Goal: Information Seeking & Learning: Find specific page/section

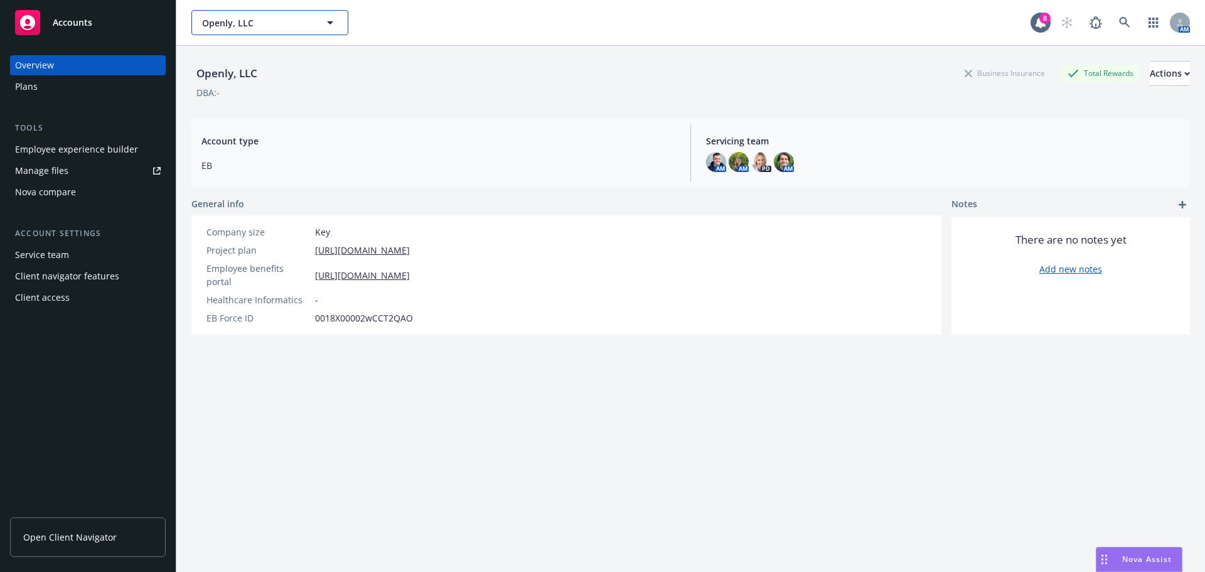
click at [267, 21] on span "Openly, LLC" at bounding box center [256, 22] width 109 height 13
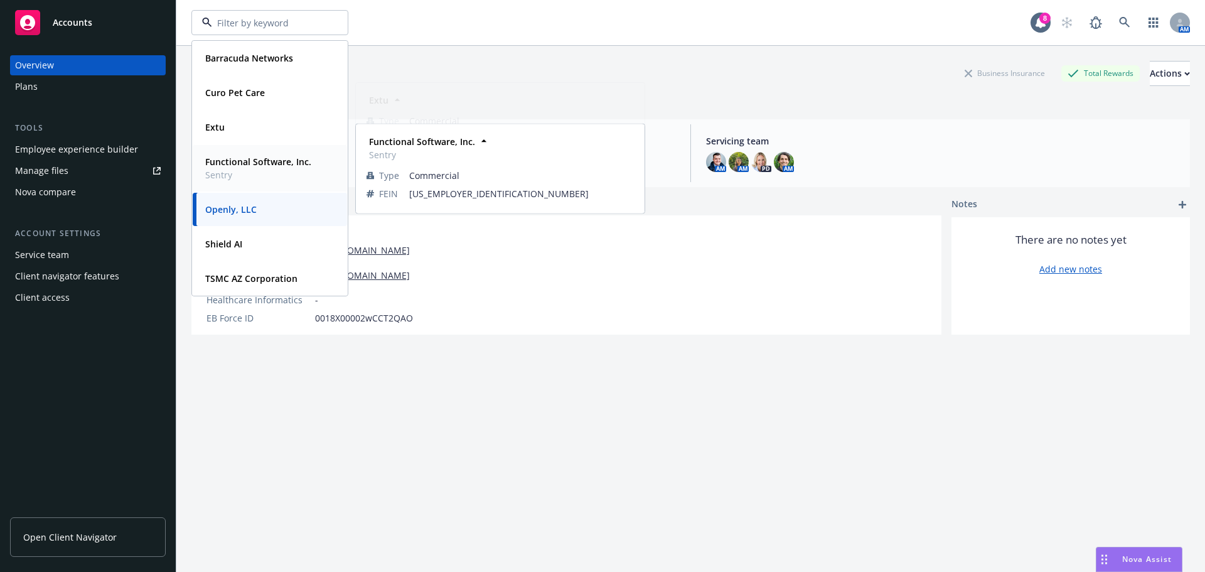
click at [277, 172] on span "Sentry" at bounding box center [258, 174] width 106 height 13
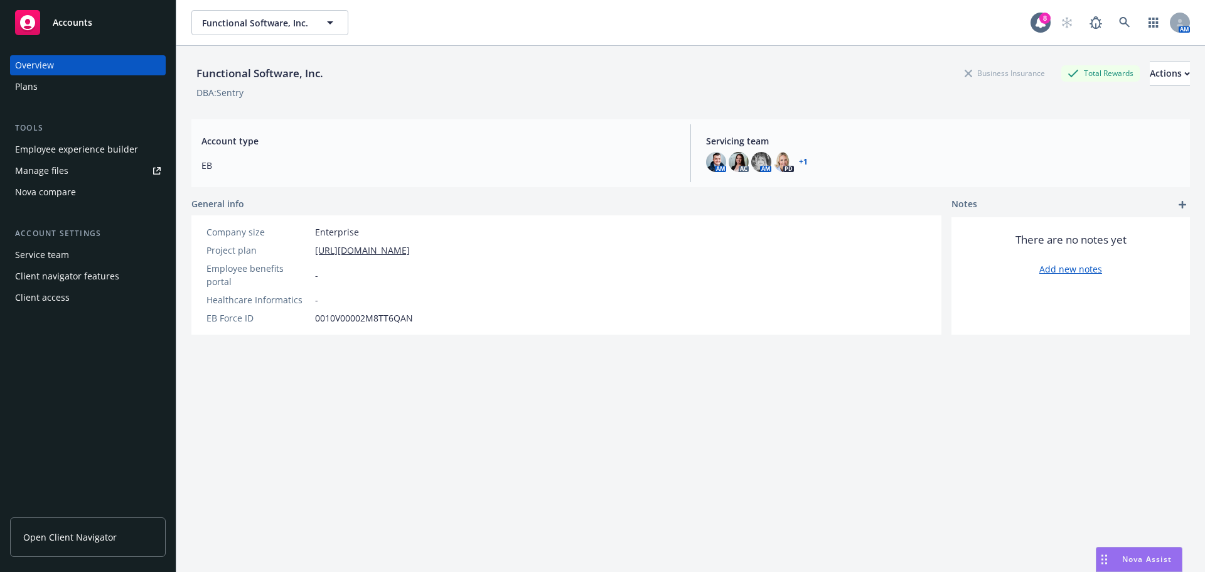
click at [119, 173] on link "Manage files" at bounding box center [88, 171] width 156 height 20
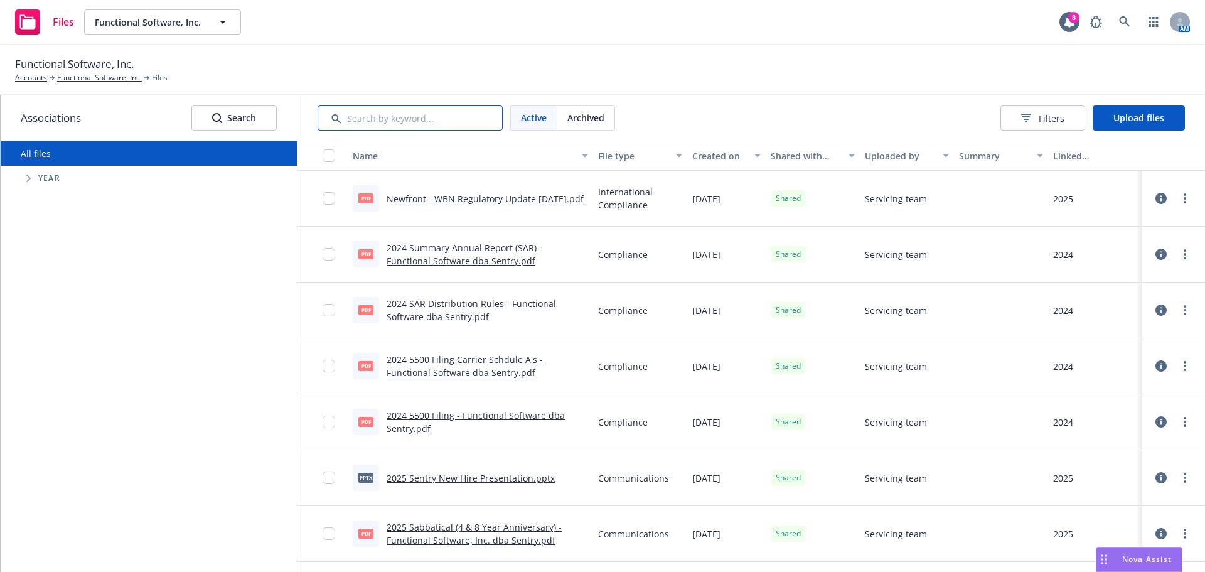
click at [379, 118] on input "Search by keyword..." at bounding box center [409, 117] width 185 height 25
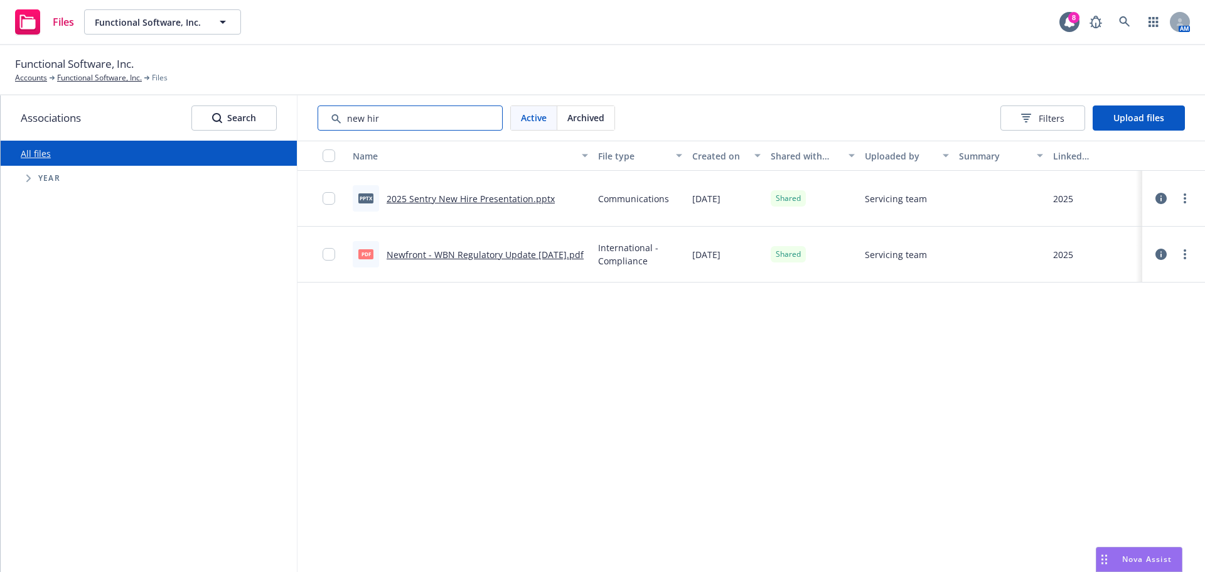
type input "new hir"
